Goal: Task Accomplishment & Management: Manage account settings

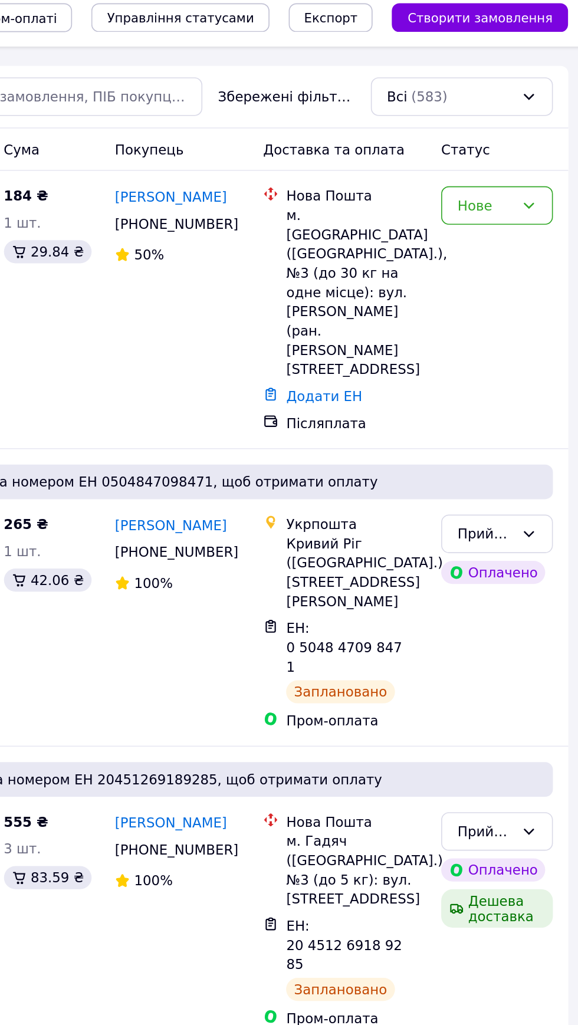
click at [539, 128] on icon at bounding box center [541, 132] width 9 height 9
click at [534, 157] on li "Прийнято" at bounding box center [522, 157] width 67 height 21
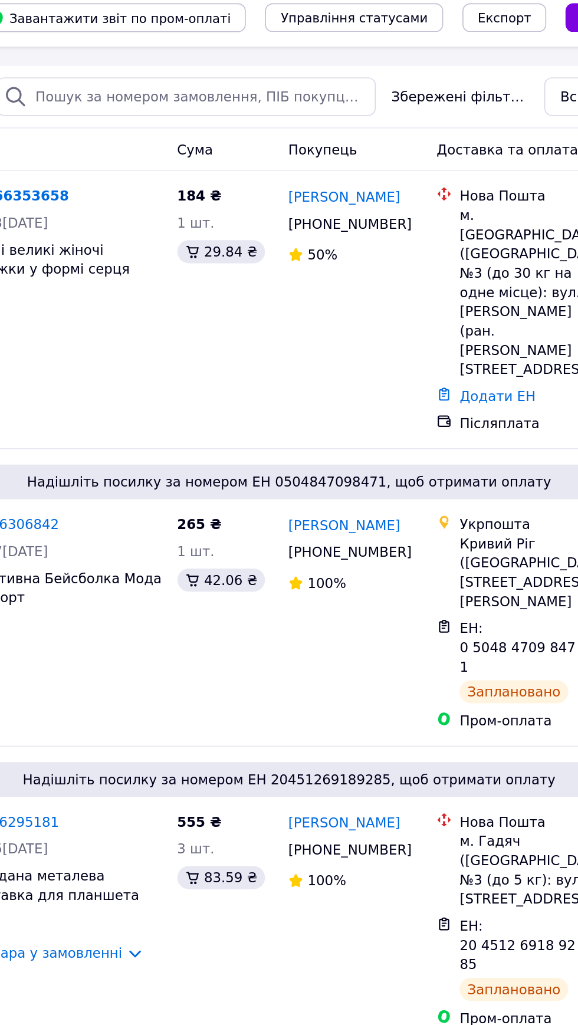
click at [329, 126] on link "[PERSON_NAME]" at bounding box center [322, 128] width 68 height 12
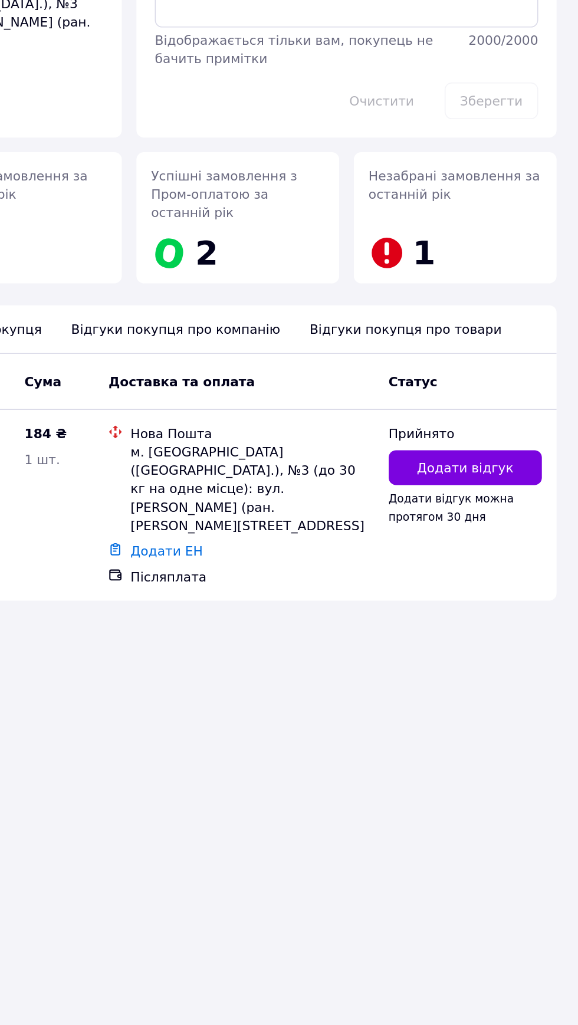
click at [474, 283] on span "1" at bounding box center [478, 295] width 15 height 24
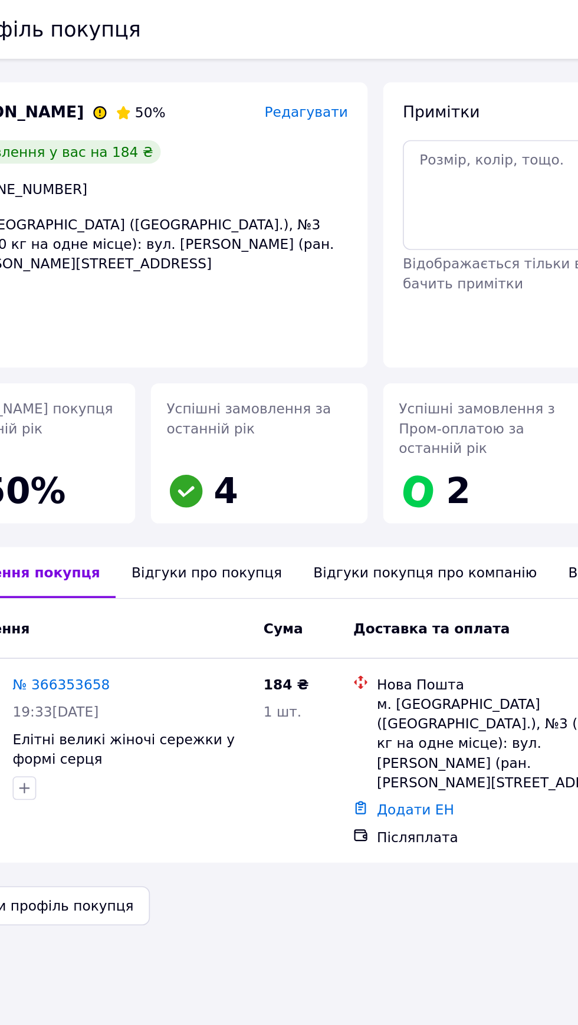
click at [196, 329] on div "Відгуки про покупця" at bounding box center [187, 344] width 109 height 31
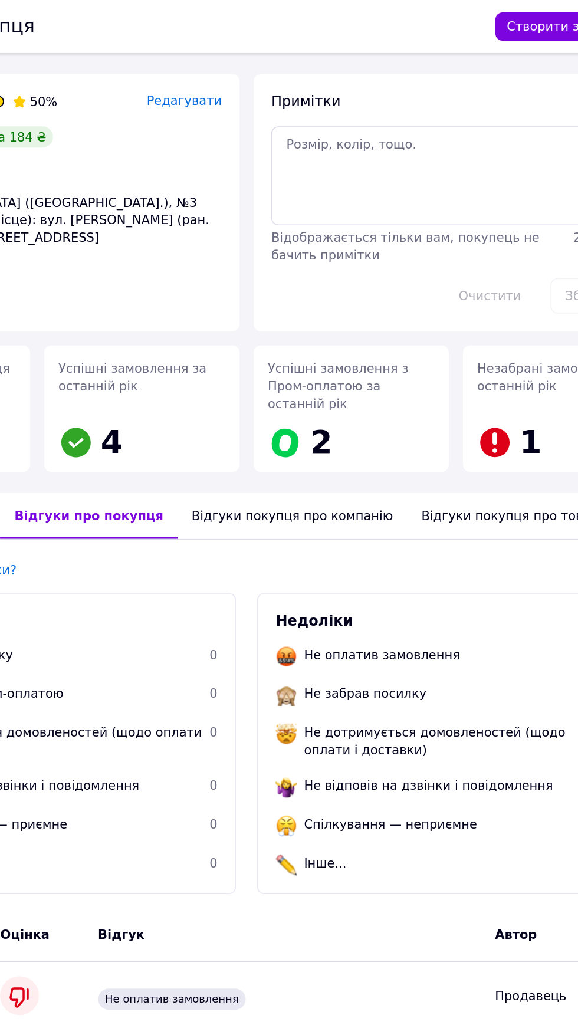
click at [450, 329] on div "Відгуки покупця про товари" at bounding box center [467, 344] width 142 height 31
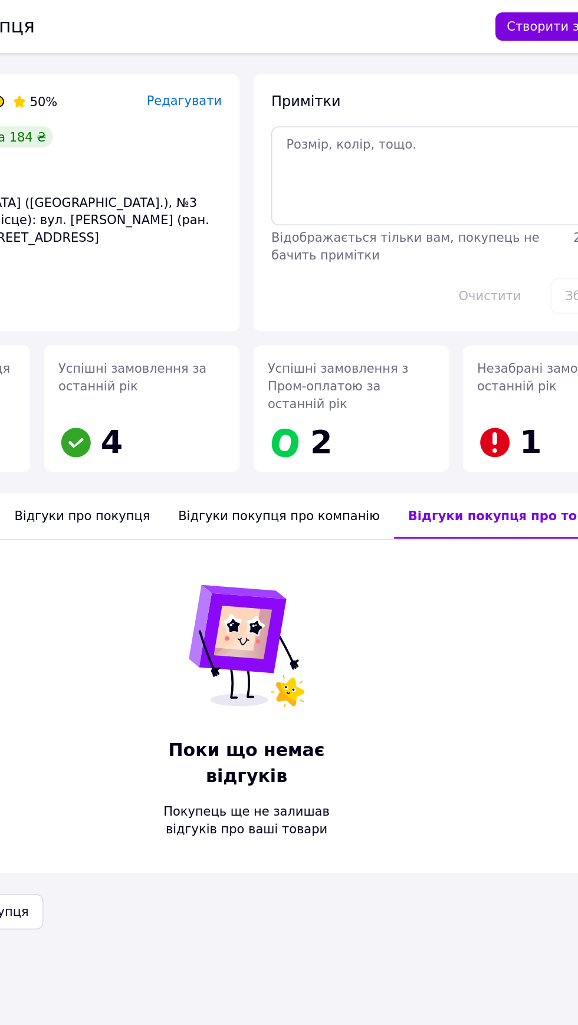
click at [326, 329] on div "Відгуки покупця про компанію" at bounding box center [310, 344] width 153 height 31
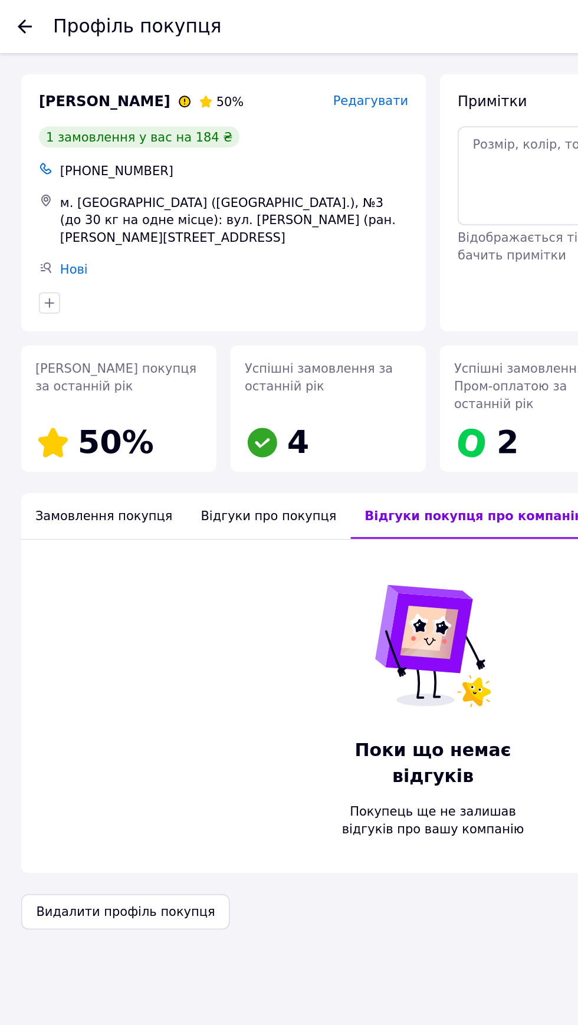
click at [101, 329] on div "Замовлення покупця" at bounding box center [69, 344] width 110 height 31
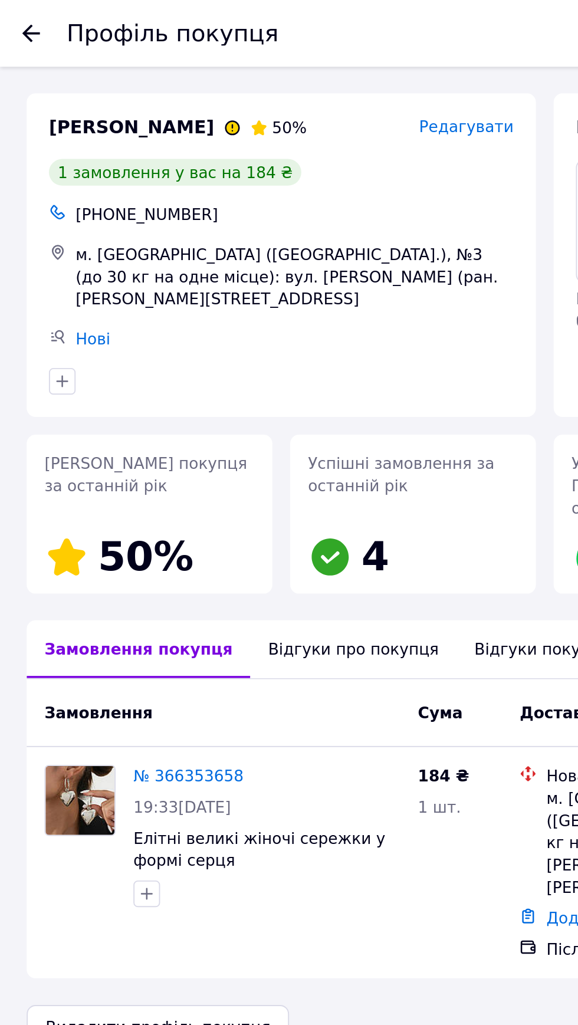
click at [35, 17] on h1 "Профіль покупця" at bounding box center [91, 18] width 113 height 14
click at [19, 17] on use at bounding box center [16, 17] width 9 height 9
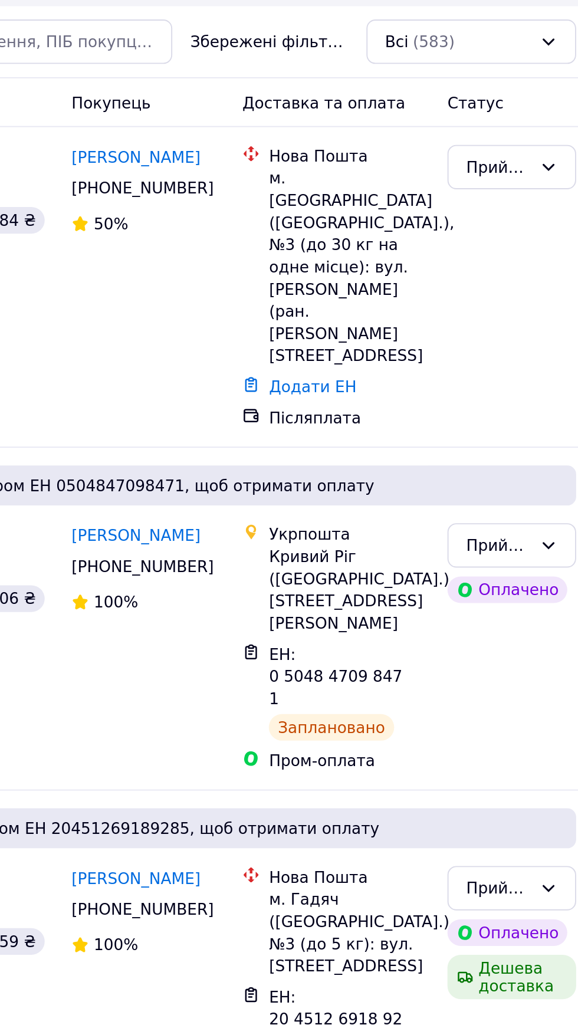
click at [432, 245] on link "Додати ЕН" at bounding box center [416, 249] width 47 height 9
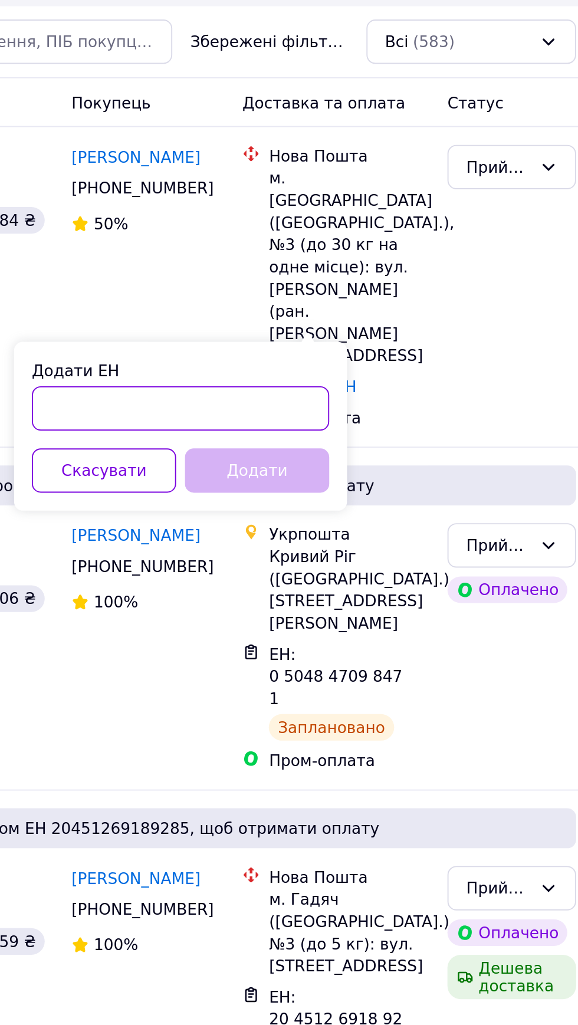
paste input "20451269249356"
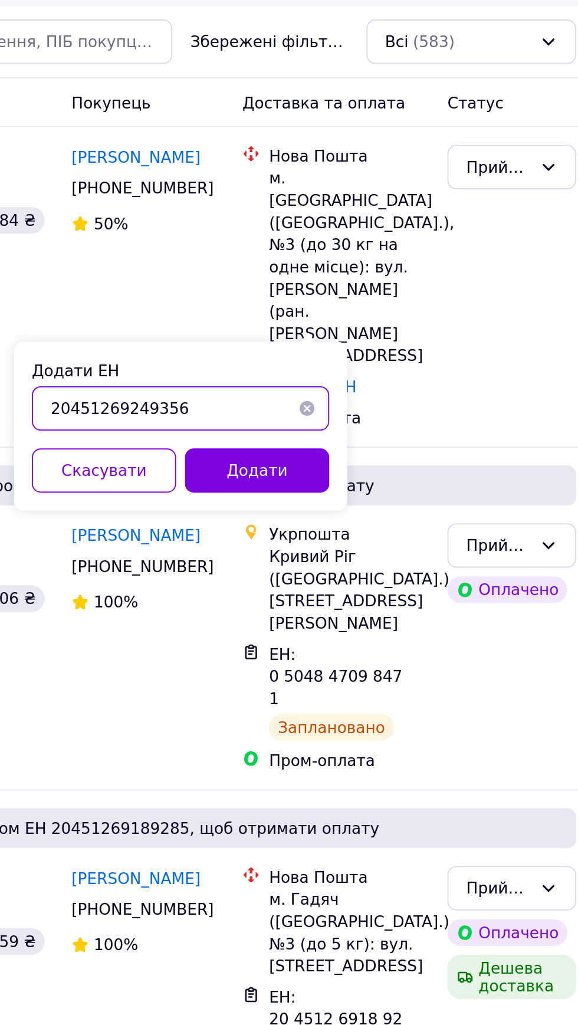
type input "20451269249356"
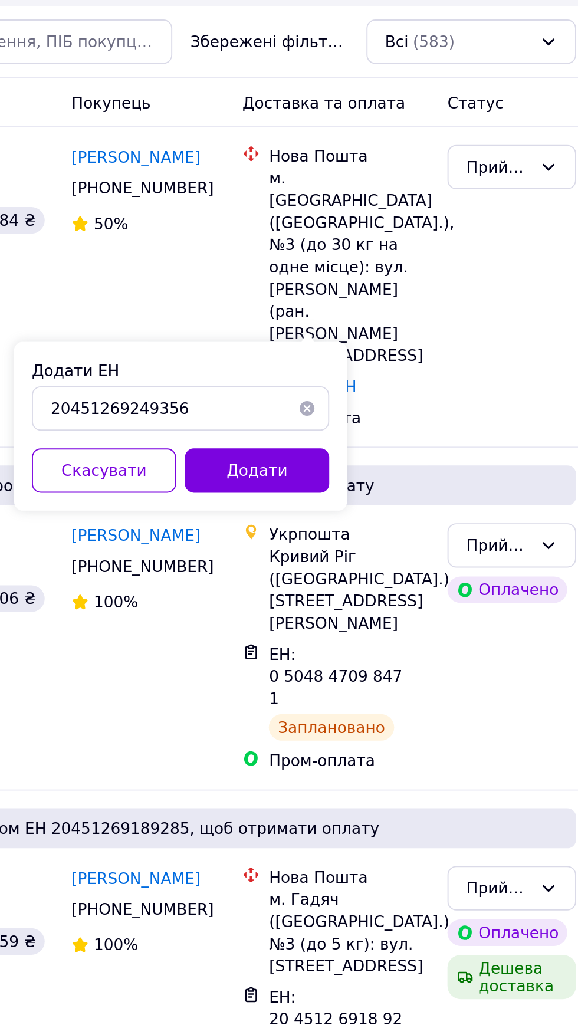
click at [399, 296] on button "Додати" at bounding box center [387, 295] width 77 height 24
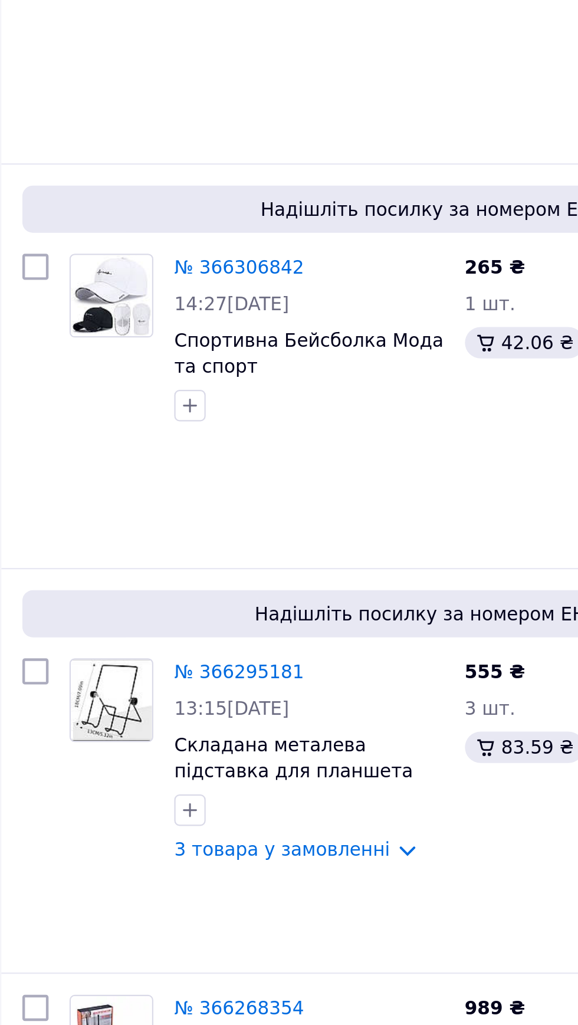
click at [146, 616] on span "Складана металева підставка для планшета (айпада) на 7-10 дюймів" at bounding box center [143, 632] width 107 height 33
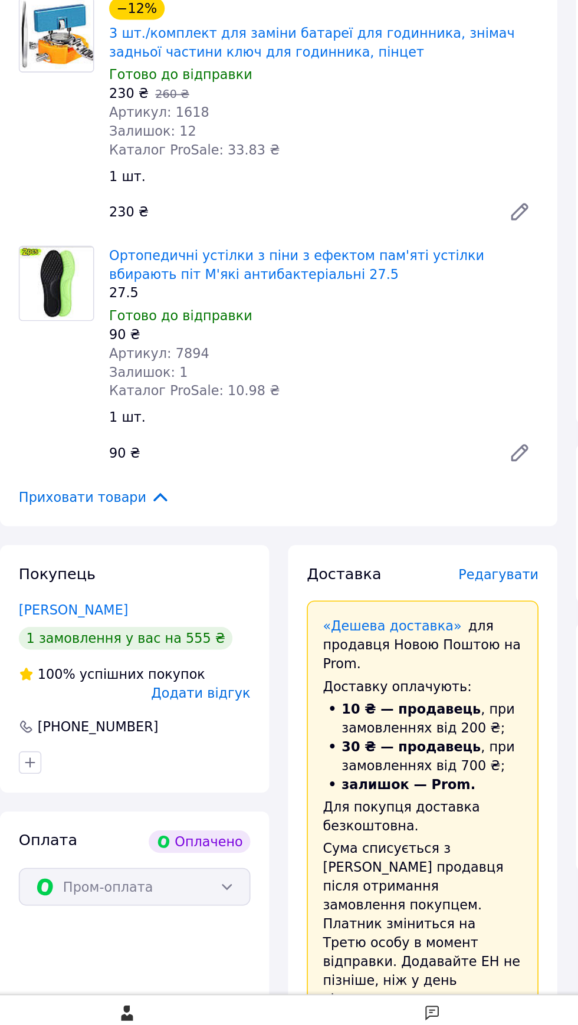
scroll to position [316, 0]
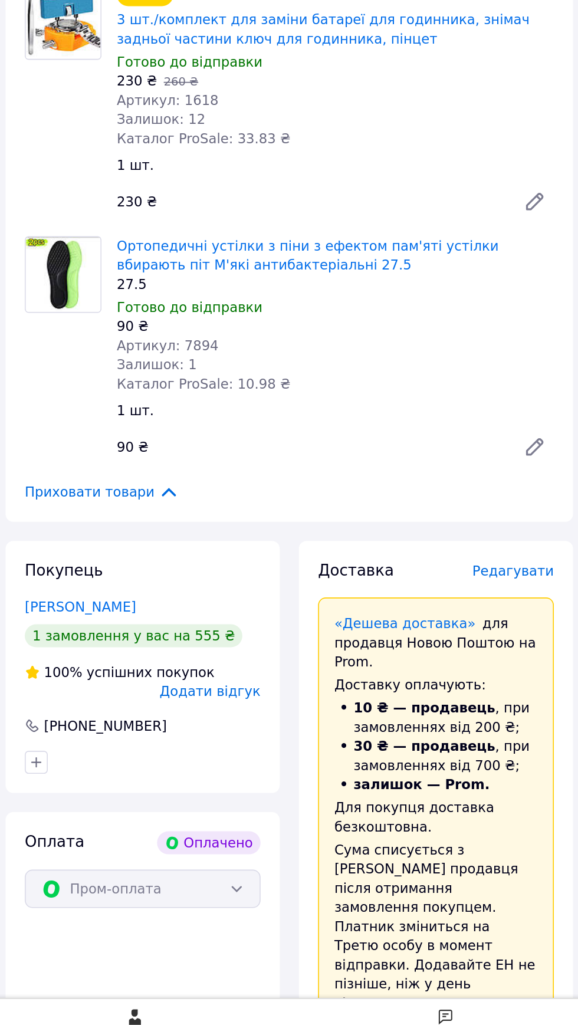
click at [205, 541] on link "Ортопедичні устілки з піни з ефектом пам'яті устілки вбирають піт М'які антибак…" at bounding box center [197, 530] width 235 height 21
